Goal: Information Seeking & Learning: Find specific fact

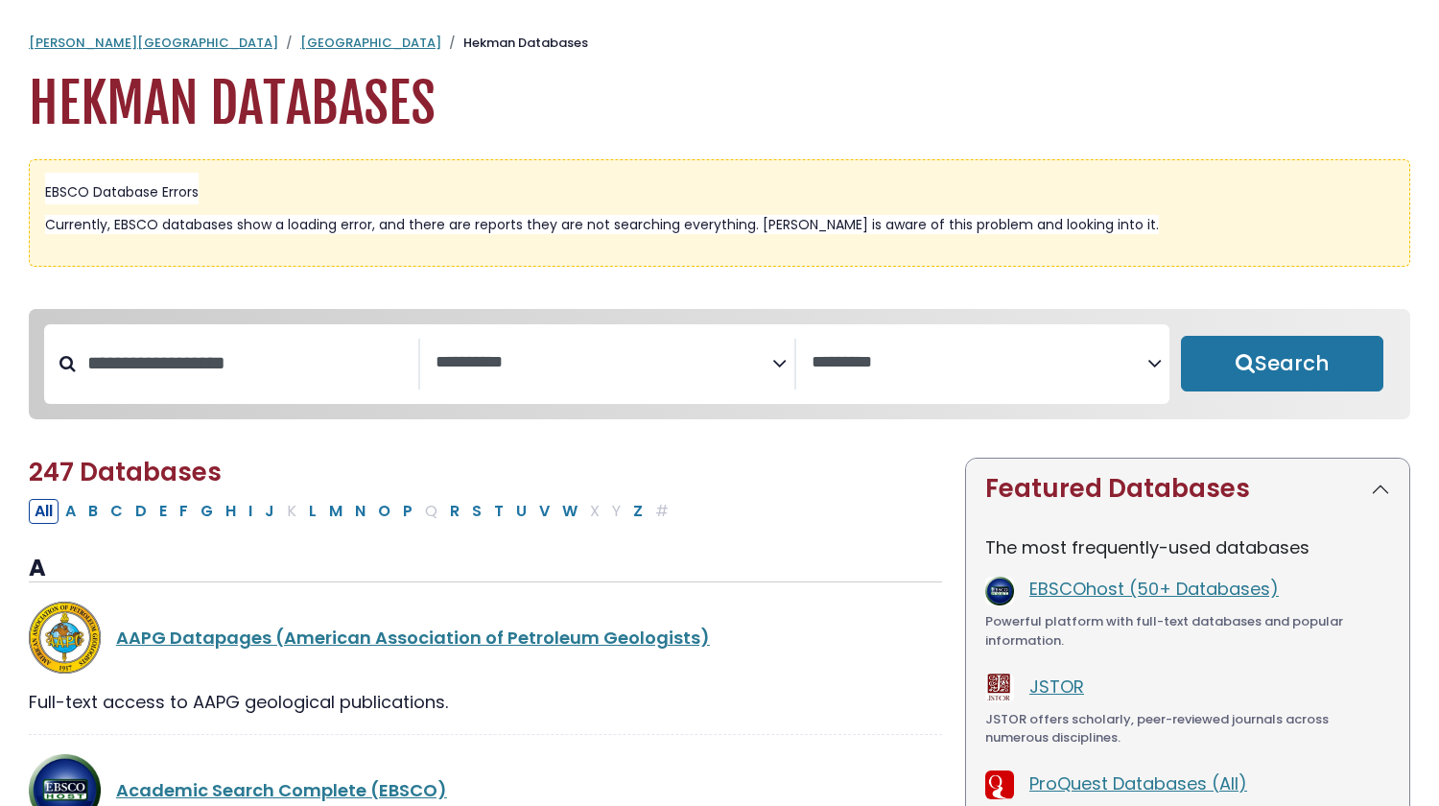
select select "Database Subject Filter"
select select "Database Vendors Filter"
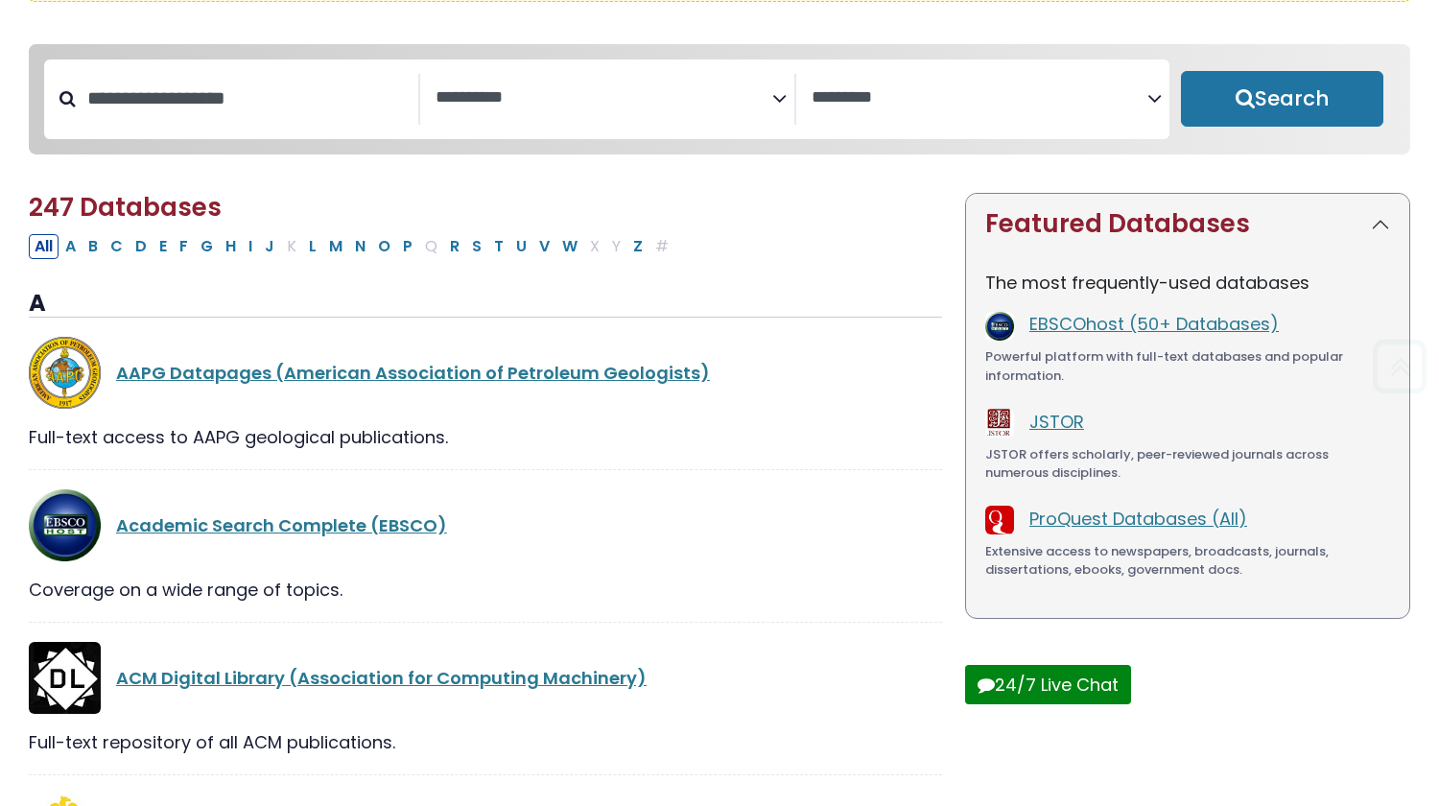
scroll to position [266, 0]
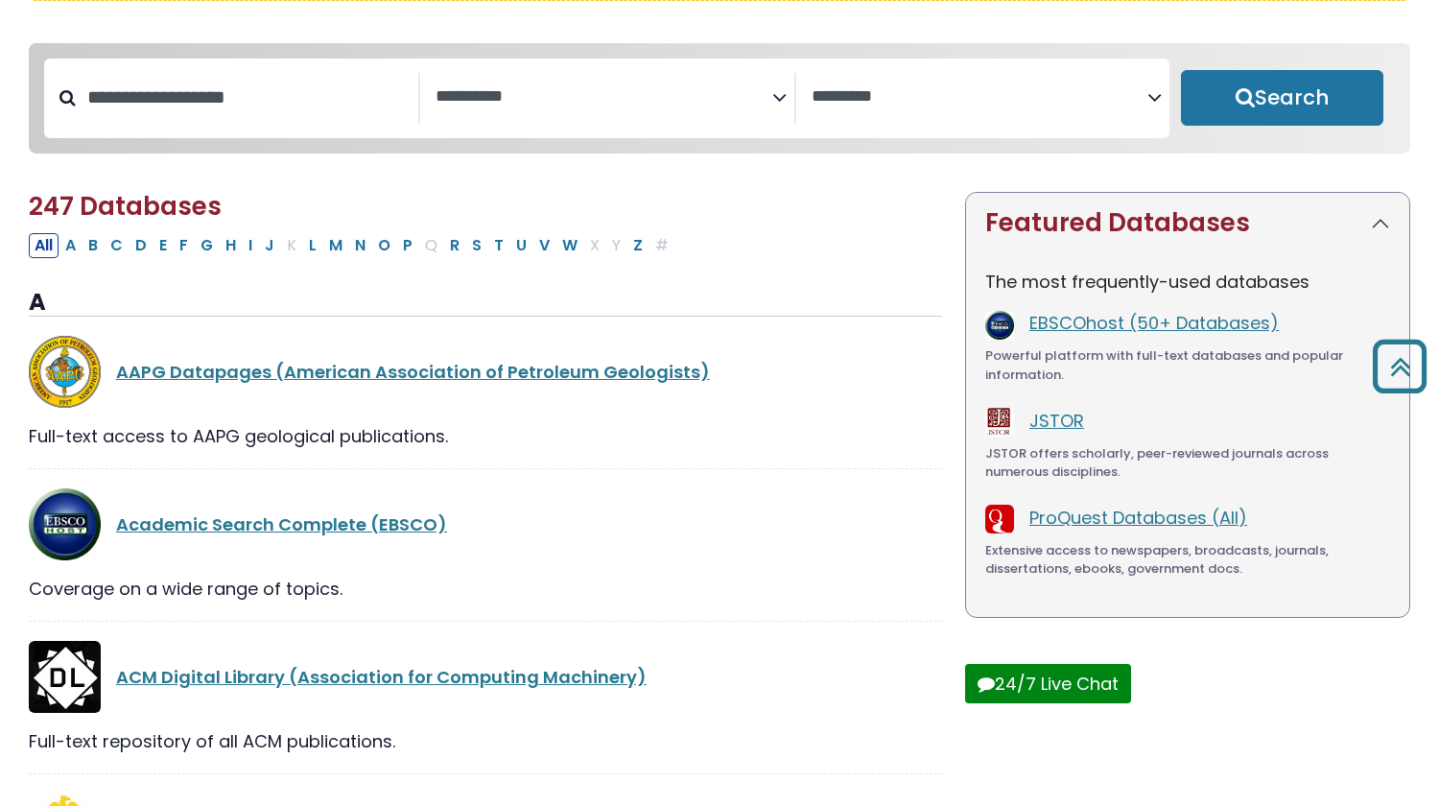
click at [553, 87] on textarea "Search" at bounding box center [603, 97] width 337 height 20
click at [367, 84] on input "Search database by title or keyword" at bounding box center [247, 98] width 342 height 32
type input "********"
click at [1181, 70] on button "Search" at bounding box center [1282, 98] width 202 height 56
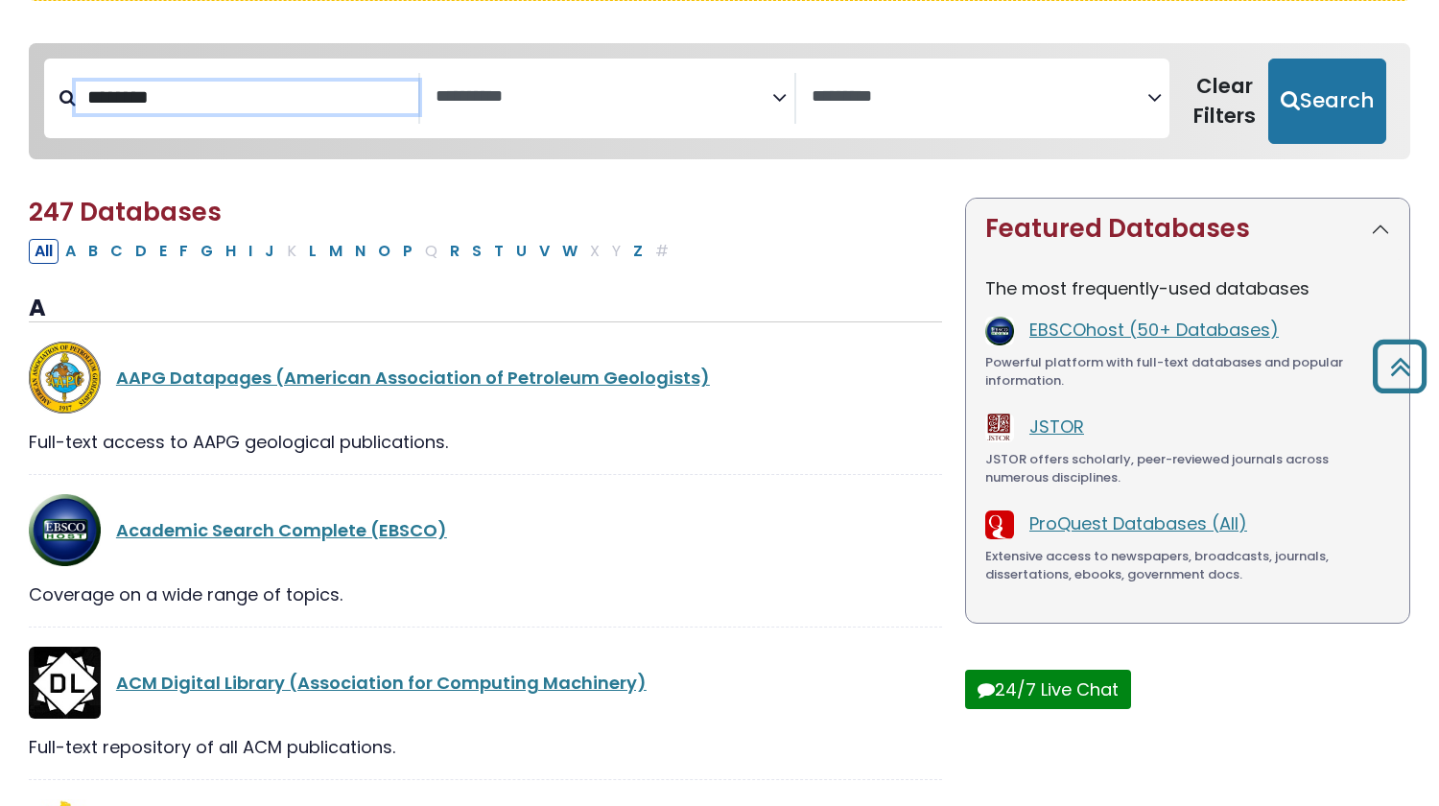
select select "Database Subject Filter"
select select "Database Vendors Filter"
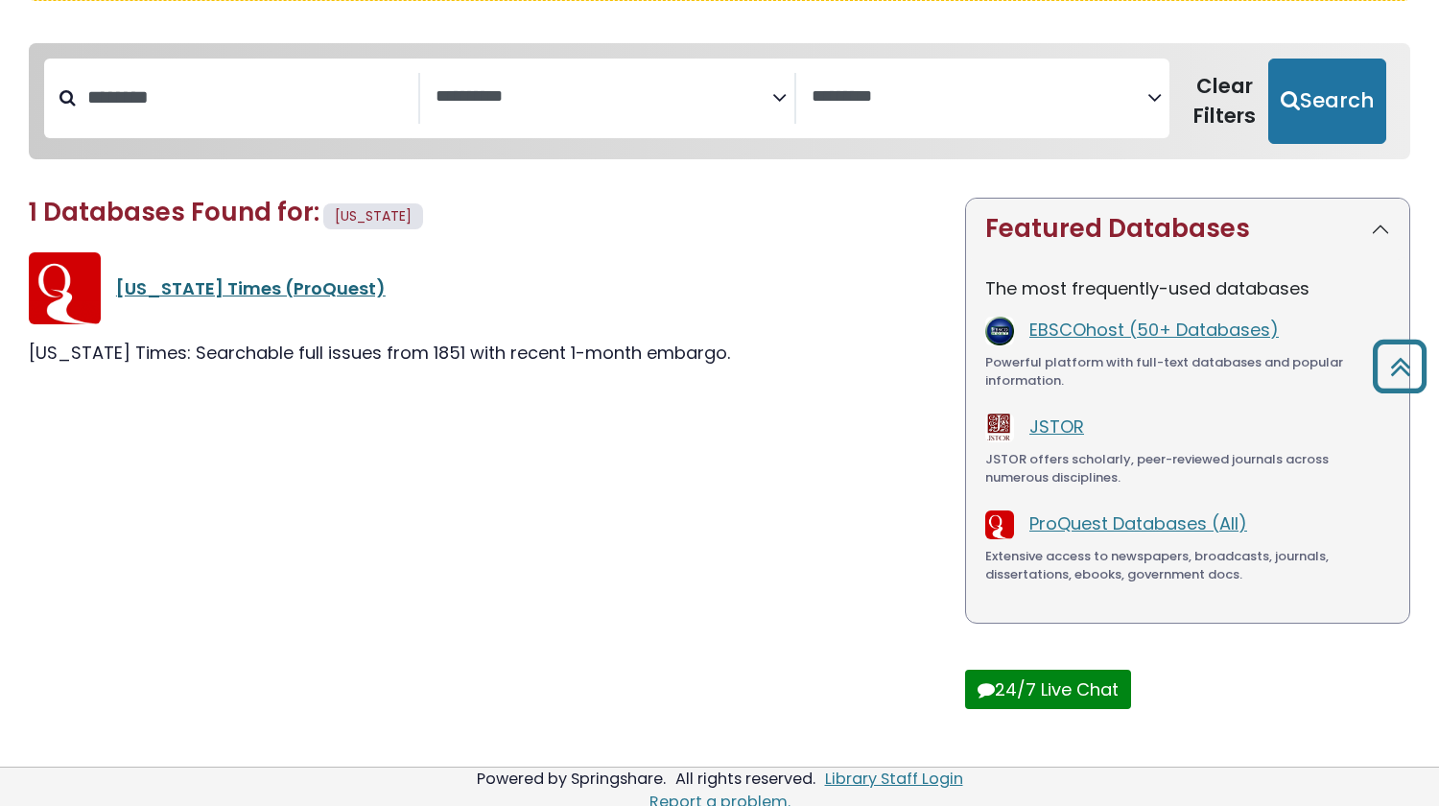
click at [215, 292] on link "[US_STATE] Times (ProQuest)" at bounding box center [250, 288] width 269 height 24
